Goal: Register for event/course

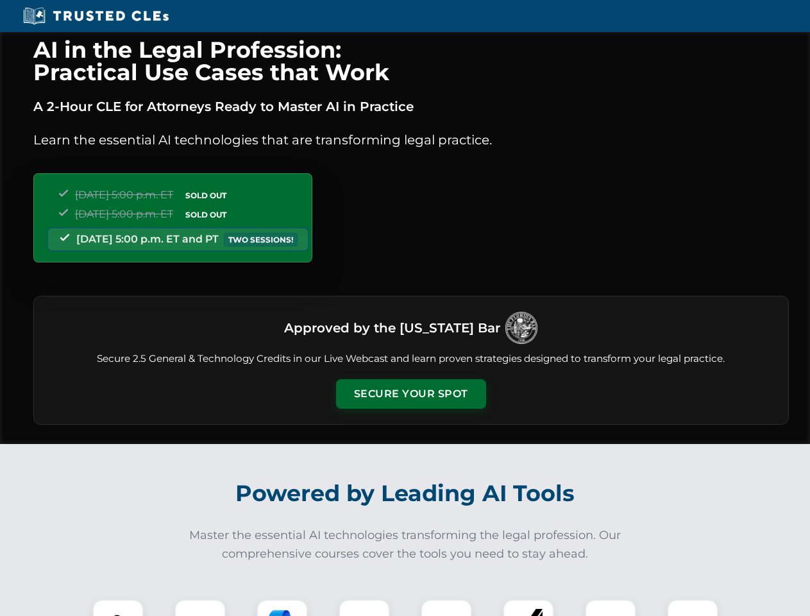
click at [411, 394] on button "Secure Your Spot" at bounding box center [411, 394] width 150 height 30
click at [118, 607] on img at bounding box center [117, 624] width 37 height 37
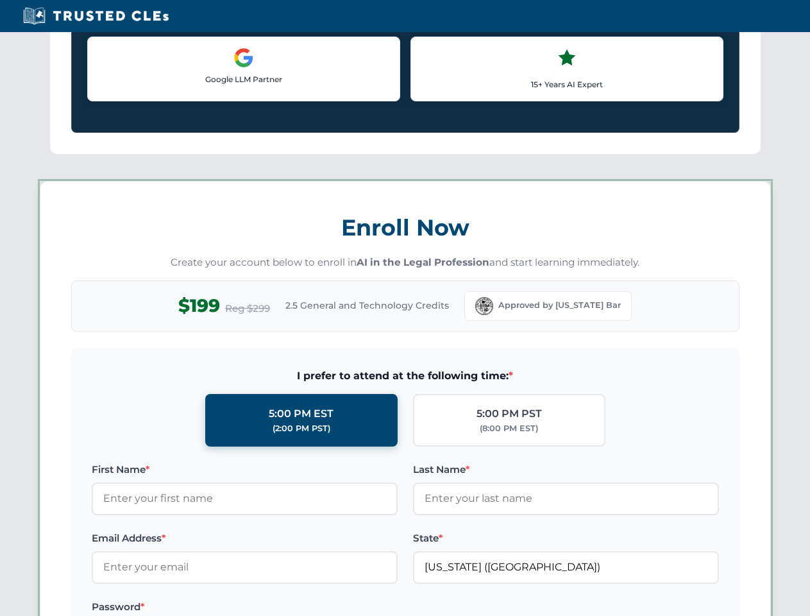
click at [282, 607] on label "Password *" at bounding box center [245, 606] width 306 height 15
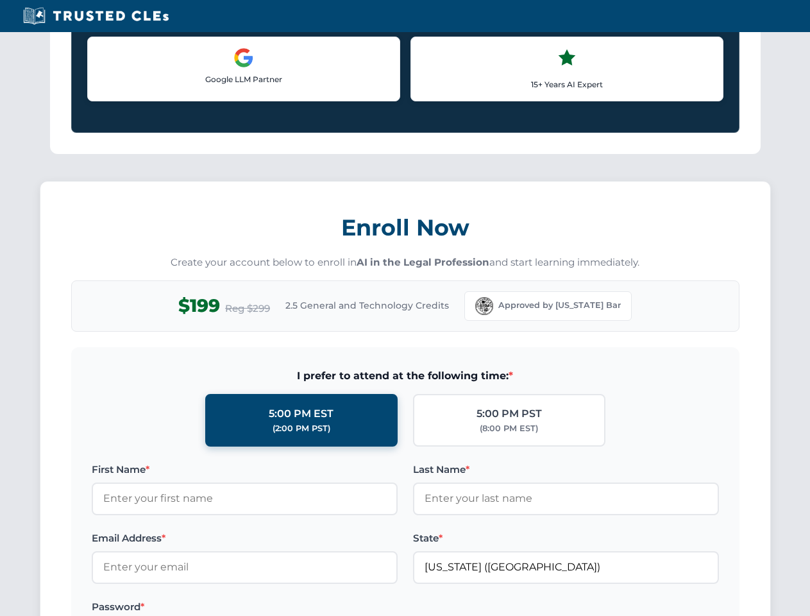
scroll to position [1259, 0]
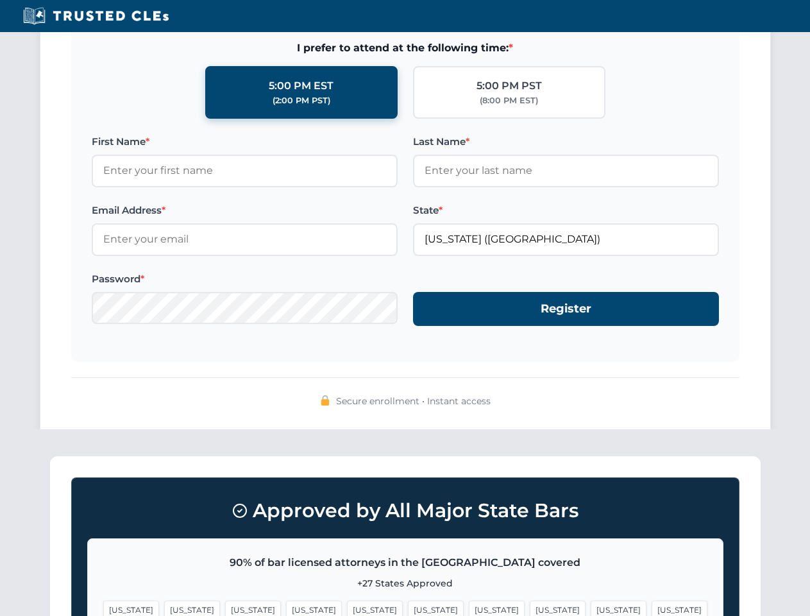
click at [591, 607] on span "[US_STATE]" at bounding box center [619, 609] width 56 height 19
